Goal: Find specific page/section: Find specific page/section

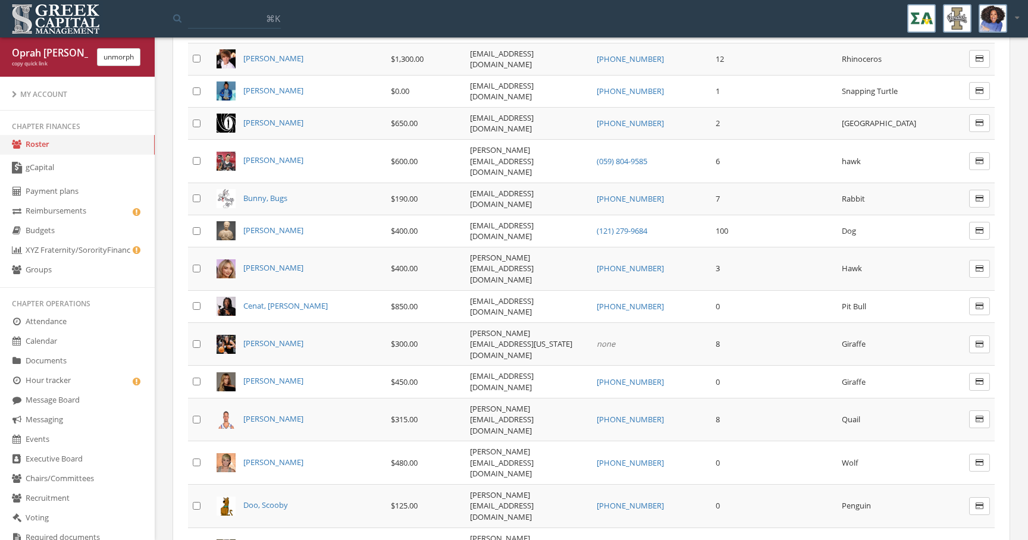
scroll to position [154, 0]
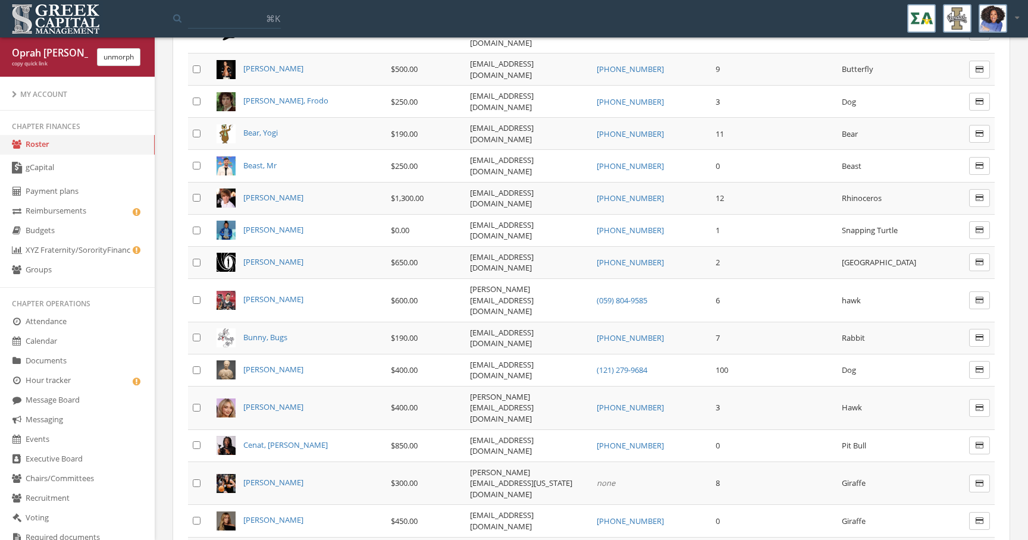
click at [144, 162] on link "gCapital" at bounding box center [77, 168] width 155 height 27
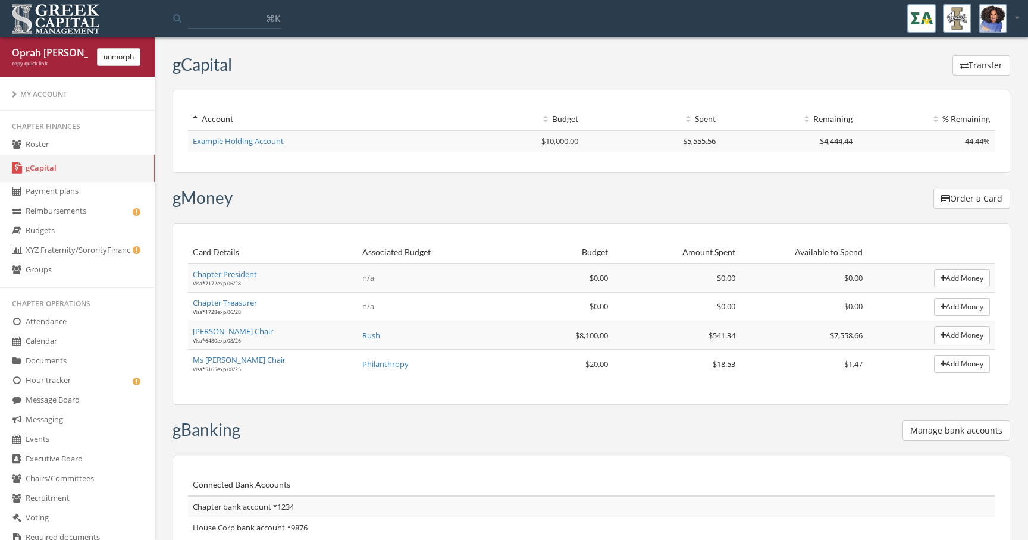
click at [115, 184] on link "Payment plans" at bounding box center [77, 192] width 155 height 20
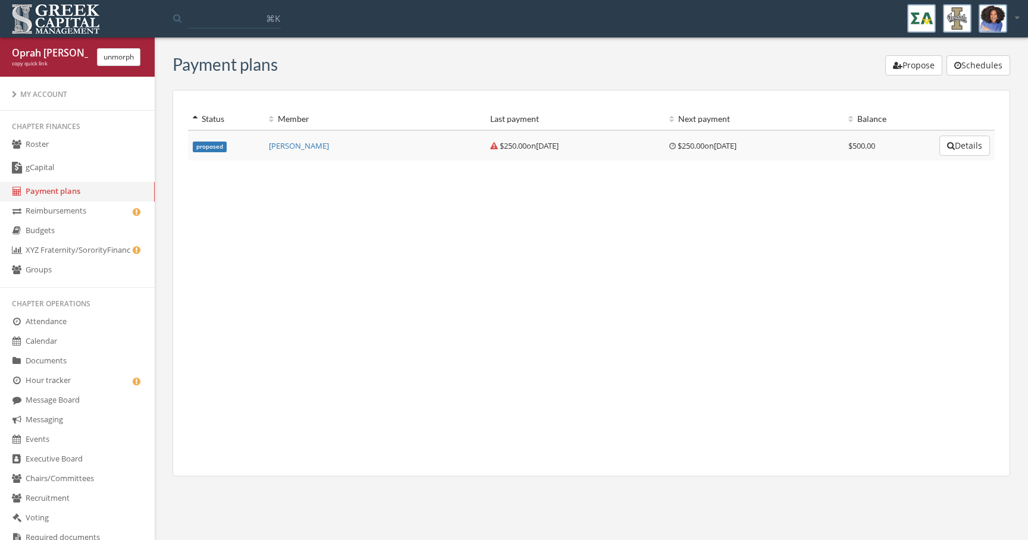
click at [123, 59] on button "unmorph" at bounding box center [118, 57] width 43 height 18
